Goal: Entertainment & Leisure: Consume media (video, audio)

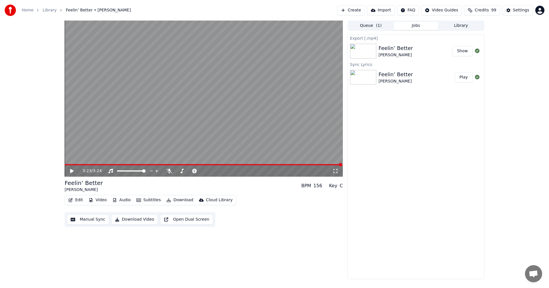
click at [66, 164] on video at bounding box center [204, 99] width 278 height 156
click at [68, 165] on span at bounding box center [182, 164] width 235 height 1
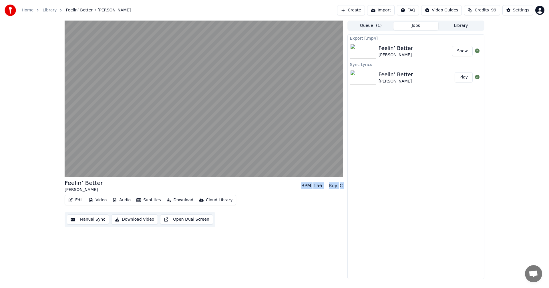
drag, startPoint x: 244, startPoint y: 196, endPoint x: 193, endPoint y: 176, distance: 55.2
click at [193, 176] on div "Feelin’ Better Creed [PERSON_NAME] BPM 156 Key C Edit Video Audio Subtitles Dow…" at bounding box center [204, 150] width 278 height 259
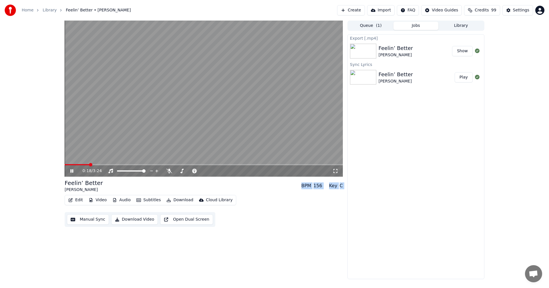
click at [89, 165] on span at bounding box center [77, 164] width 25 height 1
click at [79, 164] on span at bounding box center [78, 164] width 27 height 1
click at [89, 164] on span at bounding box center [77, 164] width 25 height 1
click at [88, 164] on video at bounding box center [204, 99] width 278 height 156
click at [83, 163] on video at bounding box center [204, 99] width 278 height 156
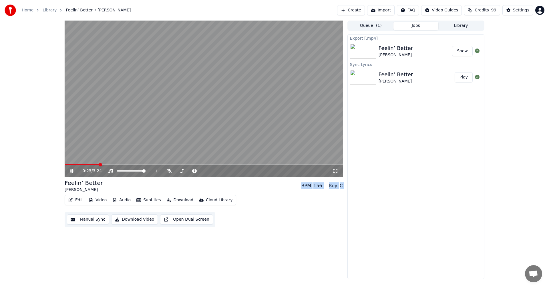
click at [71, 172] on icon at bounding box center [71, 170] width 3 height 3
click at [87, 164] on video at bounding box center [204, 99] width 278 height 156
click at [83, 164] on span at bounding box center [84, 164] width 39 height 1
click at [78, 163] on video at bounding box center [204, 99] width 278 height 156
click at [71, 170] on icon at bounding box center [71, 171] width 3 height 4
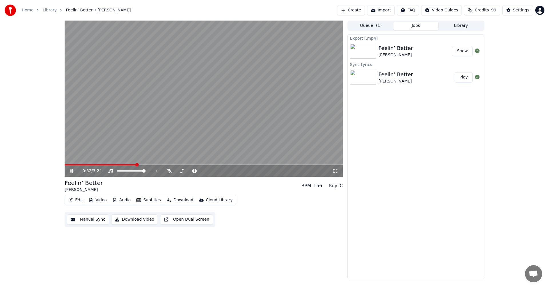
click at [74, 163] on video at bounding box center [204, 99] width 278 height 156
click at [72, 164] on video at bounding box center [204, 99] width 278 height 156
click at [71, 163] on video at bounding box center [204, 99] width 278 height 156
click at [71, 164] on video at bounding box center [204, 99] width 278 height 156
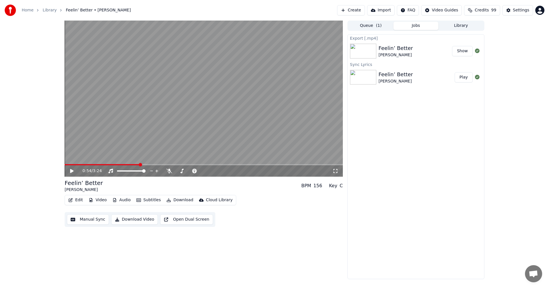
click at [71, 165] on span at bounding box center [102, 164] width 75 height 1
click at [71, 170] on icon at bounding box center [71, 171] width 3 height 4
click at [72, 163] on video at bounding box center [204, 99] width 278 height 156
click at [73, 164] on span at bounding box center [84, 164] width 39 height 1
click at [71, 170] on icon at bounding box center [71, 171] width 3 height 4
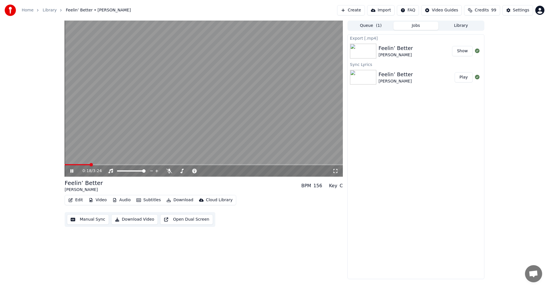
click at [71, 170] on icon at bounding box center [71, 170] width 3 height 3
click at [71, 170] on icon at bounding box center [71, 171] width 3 height 4
click at [71, 172] on icon at bounding box center [71, 170] width 3 height 3
click at [70, 165] on span at bounding box center [84, 164] width 39 height 1
click at [71, 171] on icon at bounding box center [71, 171] width 3 height 4
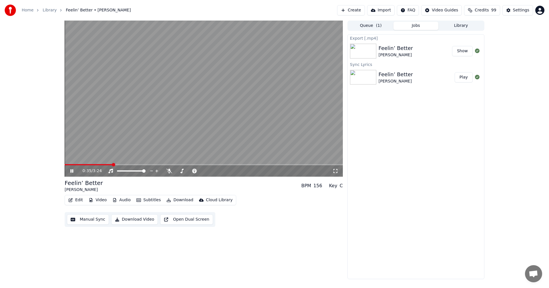
click at [97, 164] on span at bounding box center [89, 164] width 48 height 1
click at [94, 163] on video at bounding box center [204, 99] width 278 height 156
click at [91, 164] on video at bounding box center [204, 99] width 278 height 156
click at [89, 165] on span at bounding box center [77, 164] width 25 height 1
click at [91, 163] on video at bounding box center [204, 99] width 278 height 156
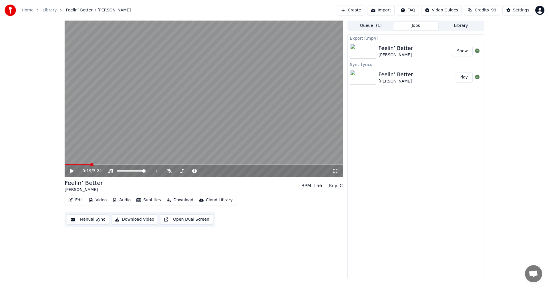
click at [91, 165] on span at bounding box center [78, 164] width 26 height 1
click at [73, 171] on icon at bounding box center [71, 171] width 3 height 4
click at [71, 173] on icon at bounding box center [71, 170] width 3 height 3
click at [87, 164] on video at bounding box center [204, 99] width 278 height 156
click at [71, 165] on span at bounding box center [68, 164] width 7 height 1
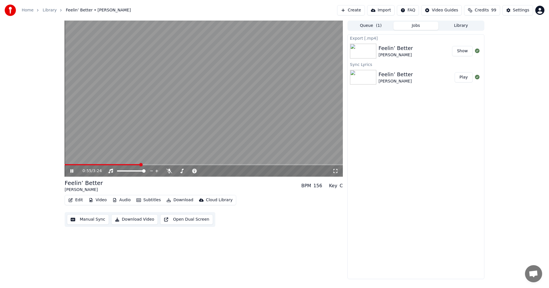
click at [70, 171] on icon at bounding box center [75, 171] width 13 height 5
click at [70, 163] on video at bounding box center [204, 99] width 278 height 156
click at [70, 164] on span at bounding box center [103, 164] width 77 height 1
click at [97, 164] on span at bounding box center [87, 164] width 44 height 1
click at [82, 163] on video at bounding box center [204, 99] width 278 height 156
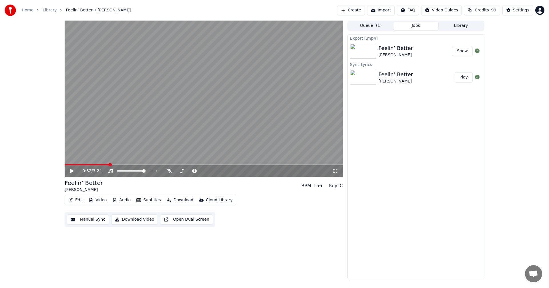
click at [82, 164] on span at bounding box center [87, 164] width 44 height 1
click at [72, 169] on icon at bounding box center [75, 171] width 13 height 5
click at [67, 165] on span at bounding box center [183, 164] width 236 height 1
click at [127, 163] on video at bounding box center [204, 99] width 278 height 156
click at [127, 164] on span at bounding box center [107, 164] width 84 height 1
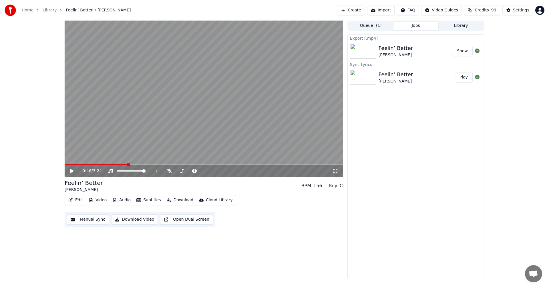
click at [71, 172] on icon at bounding box center [71, 171] width 3 height 4
click at [69, 164] on video at bounding box center [204, 99] width 278 height 156
click at [67, 164] on video at bounding box center [204, 99] width 278 height 156
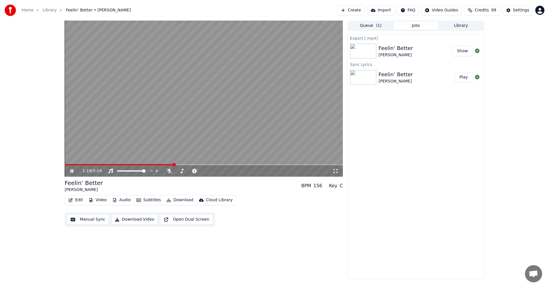
click at [67, 164] on video at bounding box center [204, 99] width 278 height 156
click at [67, 165] on span at bounding box center [121, 164] width 112 height 1
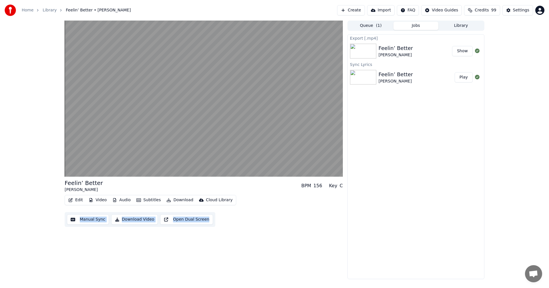
drag, startPoint x: 265, startPoint y: 202, endPoint x: 201, endPoint y: 272, distance: 94.7
click at [201, 272] on div "Feelin’ Better Creed [PERSON_NAME] BPM 156 Key C Edit Video Audio Subtitles Dow…" at bounding box center [204, 150] width 278 height 259
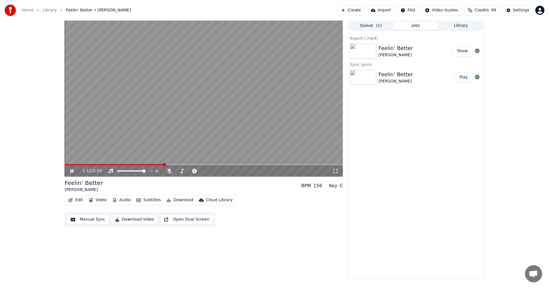
click at [72, 171] on icon at bounding box center [75, 171] width 13 height 5
click at [66, 165] on span at bounding box center [114, 164] width 99 height 1
click at [71, 170] on icon at bounding box center [71, 171] width 3 height 4
click at [257, 164] on video at bounding box center [204, 99] width 278 height 156
click at [257, 164] on span at bounding box center [172, 164] width 214 height 1
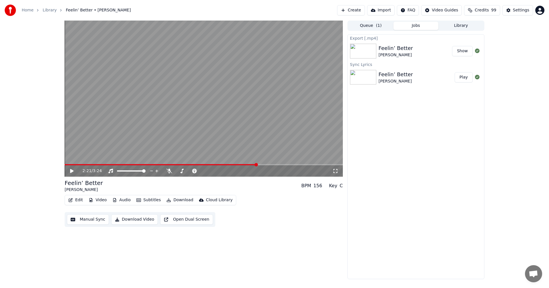
click at [70, 171] on icon at bounding box center [71, 171] width 3 height 4
click at [251, 165] on span at bounding box center [171, 164] width 212 height 1
click at [251, 165] on span at bounding box center [158, 164] width 187 height 1
click at [259, 163] on video at bounding box center [204, 99] width 278 height 156
click at [261, 163] on video at bounding box center [204, 99] width 278 height 156
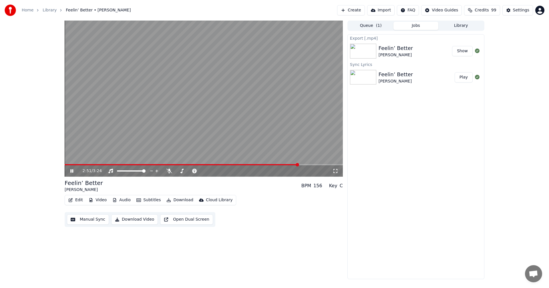
click at [261, 163] on video at bounding box center [204, 99] width 278 height 156
click at [261, 164] on span at bounding box center [184, 164] width 238 height 1
click at [261, 164] on span at bounding box center [168, 164] width 207 height 1
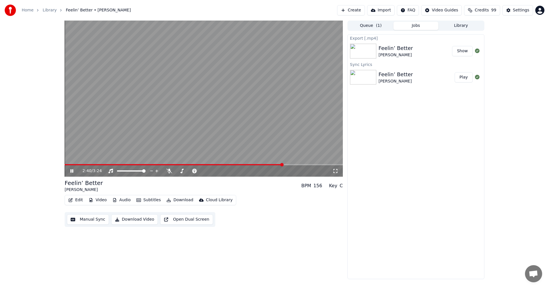
click at [257, 165] on span at bounding box center [174, 164] width 218 height 1
click at [72, 172] on icon at bounding box center [71, 170] width 3 height 3
